Goal: Complete application form

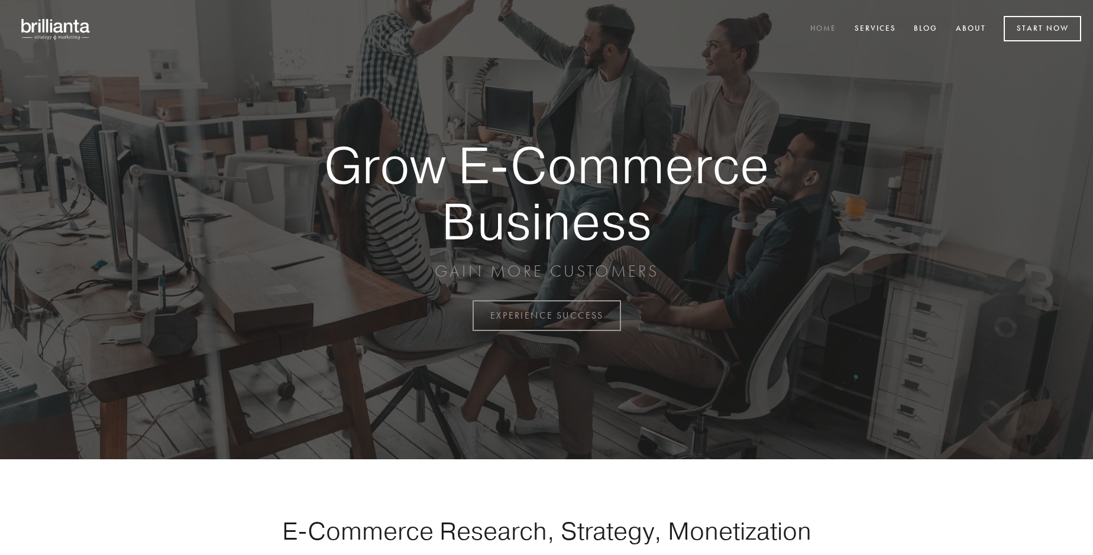
scroll to position [3100, 0]
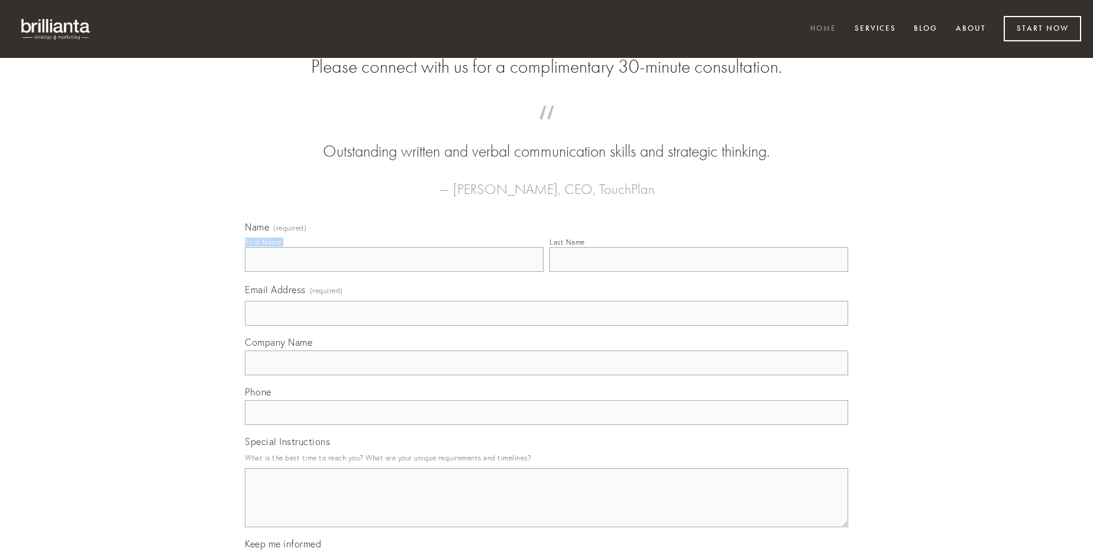
type input "[PERSON_NAME]"
click at [699, 272] on input "Last Name" at bounding box center [698, 259] width 299 height 25
type input "[PERSON_NAME]"
click at [547, 326] on input "Email Address (required)" at bounding box center [546, 313] width 603 height 25
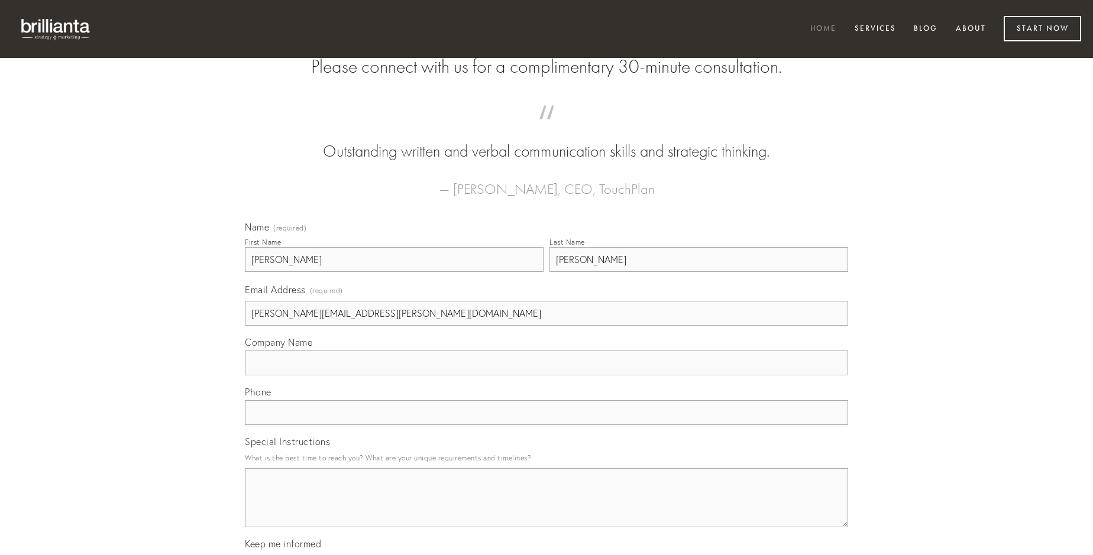
type input "[PERSON_NAME][EMAIL_ADDRESS][PERSON_NAME][DOMAIN_NAME]"
click at [547, 376] on input "Company Name" at bounding box center [546, 363] width 603 height 25
type input "blandior"
click at [547, 425] on input "text" at bounding box center [546, 412] width 603 height 25
click at [547, 509] on textarea "Special Instructions" at bounding box center [546, 497] width 603 height 59
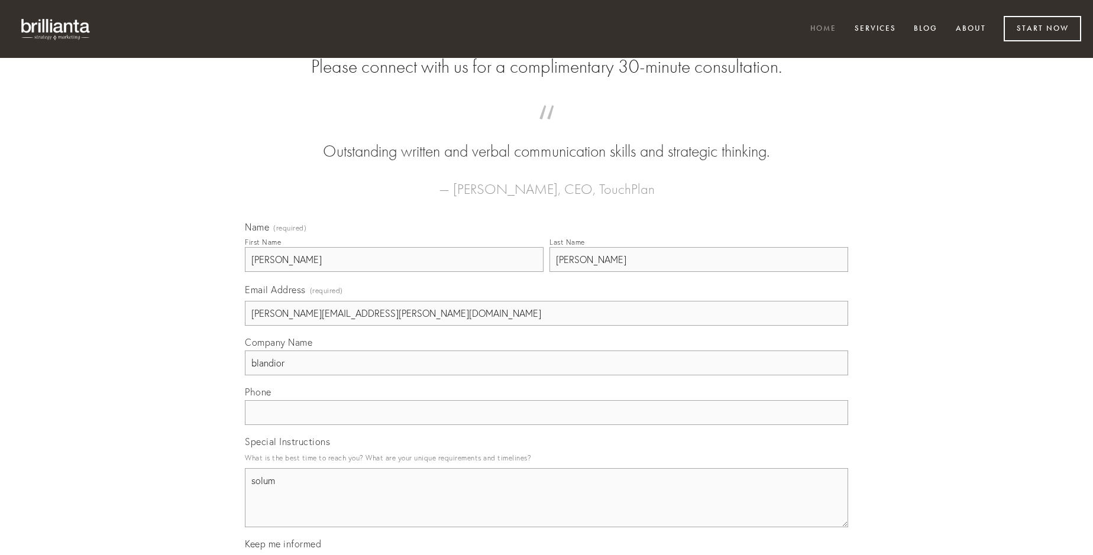
type textarea "solum"
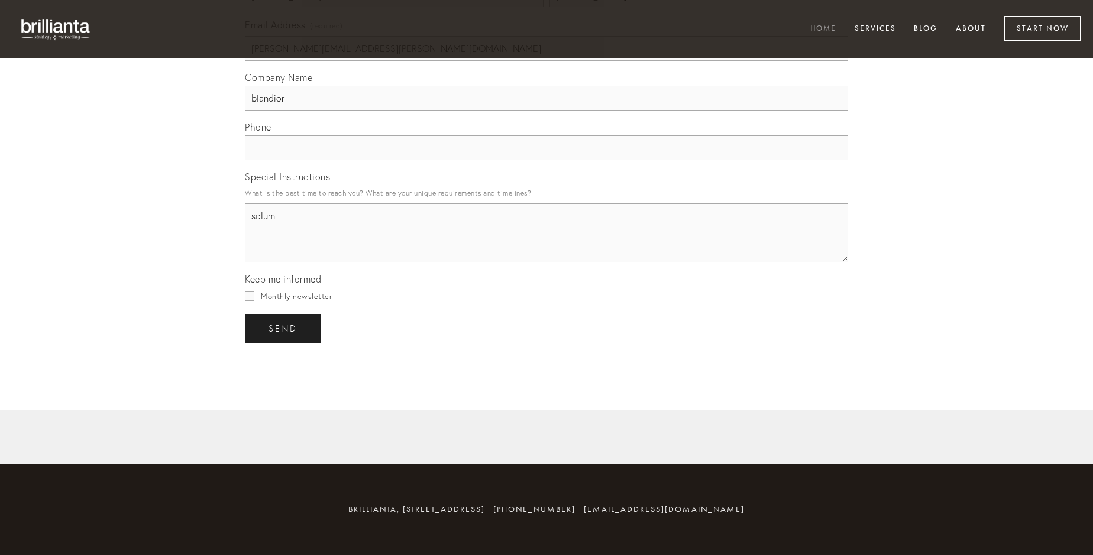
click at [284, 328] on span "send" at bounding box center [283, 329] width 29 height 11
